Goal: Contribute content: Add original content to the website for others to see

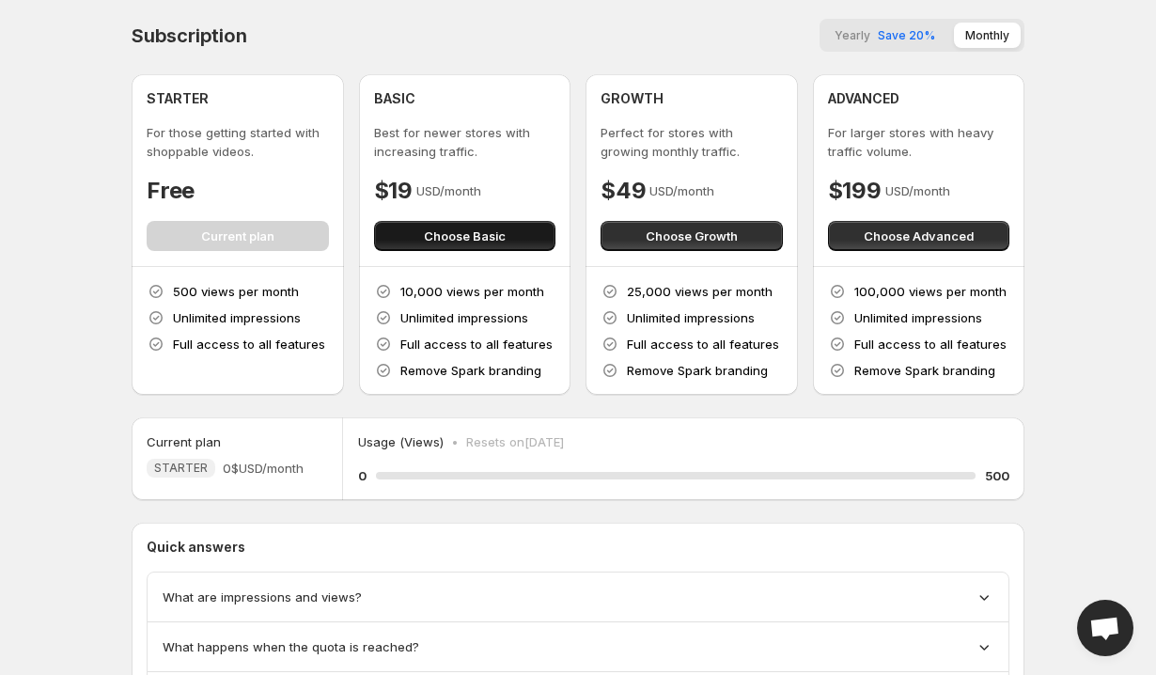
click at [452, 240] on span "Choose Basic" at bounding box center [465, 235] width 82 height 19
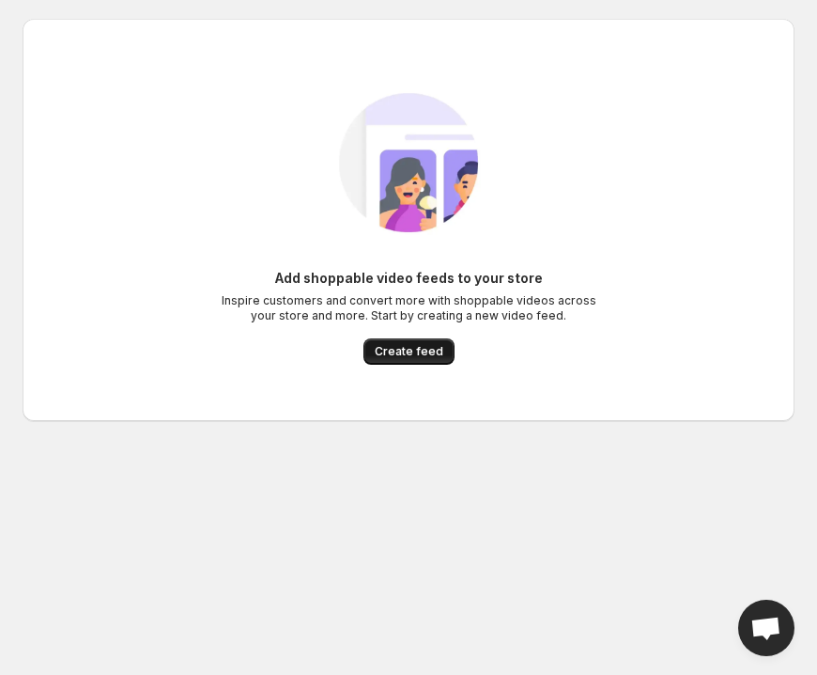
click at [378, 355] on span "Create feed" at bounding box center [409, 351] width 69 height 15
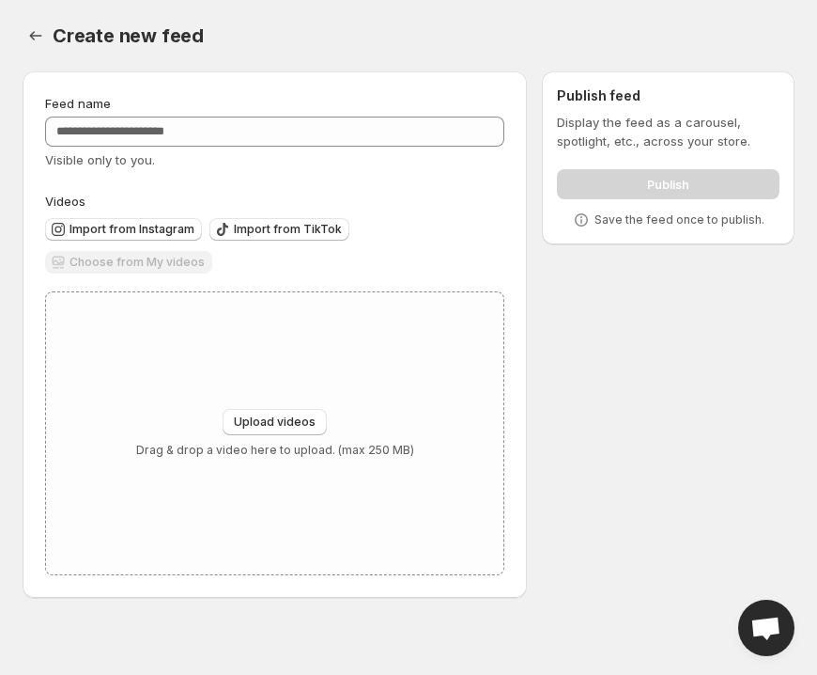
click at [351, 148] on div "Feed name Visible only to you." at bounding box center [274, 131] width 459 height 75
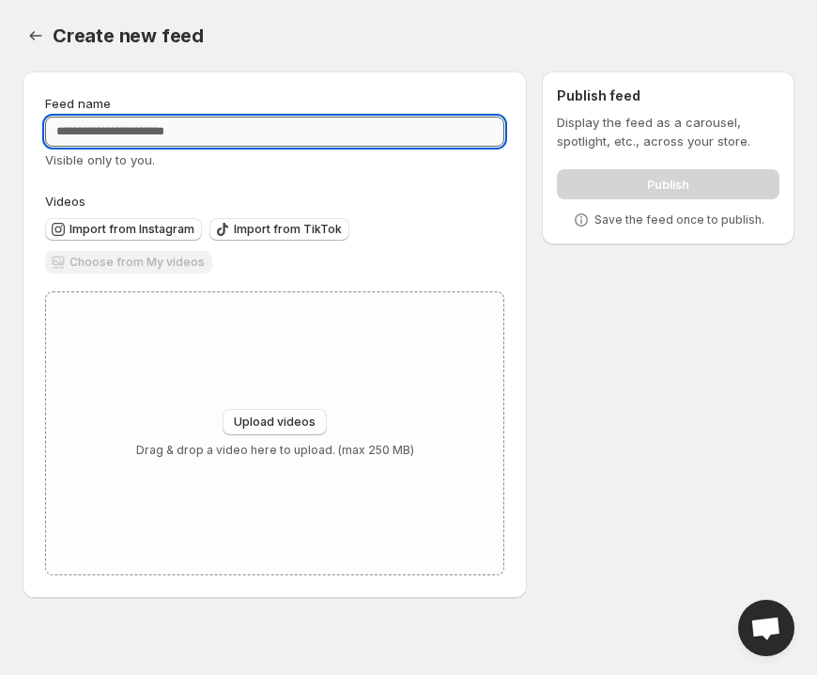
click at [351, 142] on input "Feed name" at bounding box center [274, 132] width 459 height 30
type input "**********"
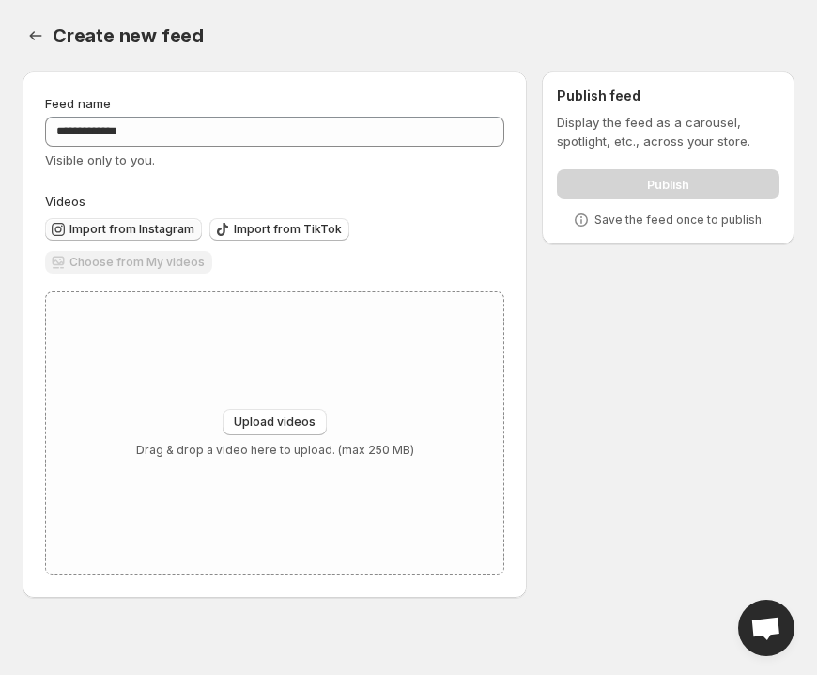
click at [152, 225] on span "Import from Instagram" at bounding box center [132, 229] width 125 height 15
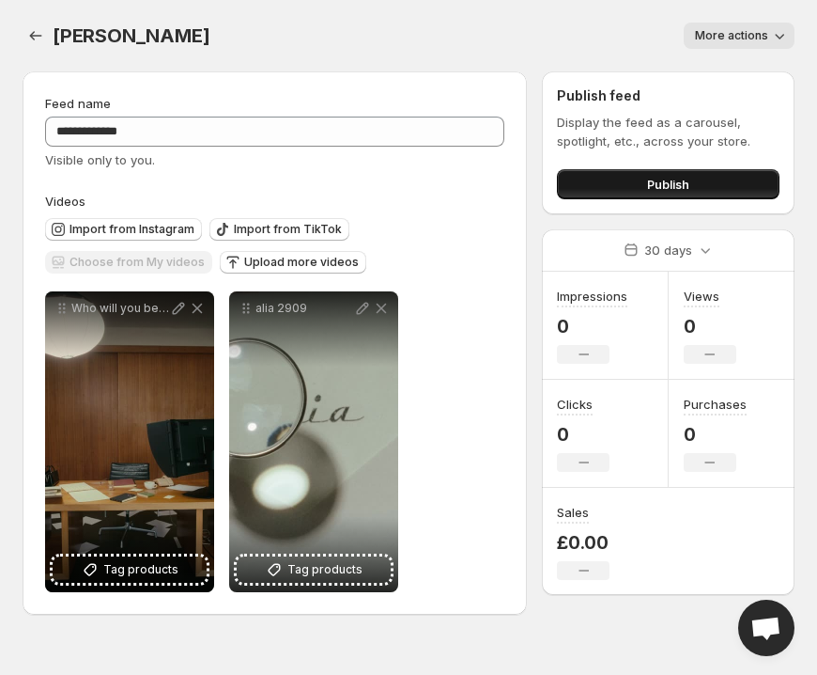
click at [640, 189] on button "Publish" at bounding box center [668, 184] width 223 height 30
click at [614, 166] on div "Publish" at bounding box center [668, 181] width 223 height 38
click at [30, 28] on icon "Settings" at bounding box center [35, 35] width 19 height 19
